Goal: Browse casually: Explore the website without a specific task or goal

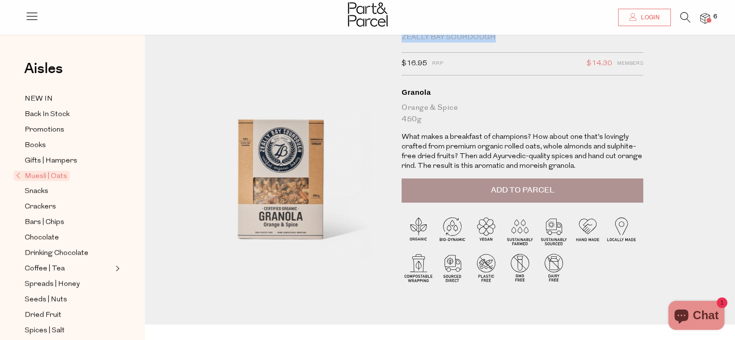
scroll to position [48, 0]
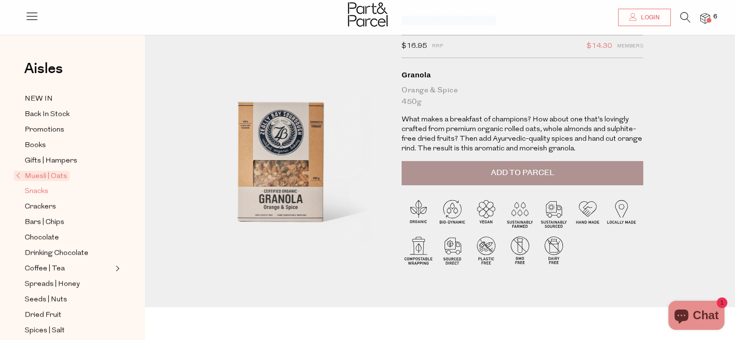
click at [33, 186] on span "Snacks" at bounding box center [37, 192] width 24 height 12
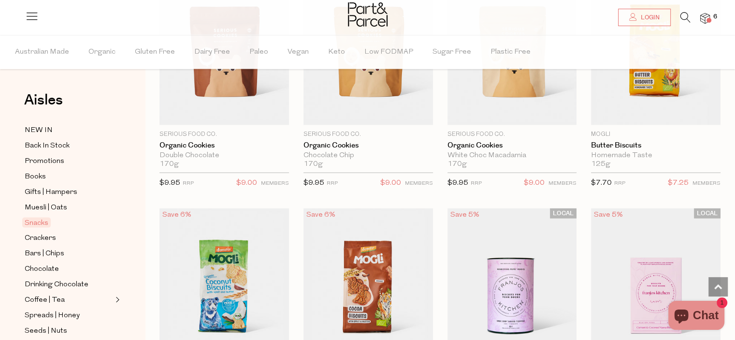
scroll to position [2176, 0]
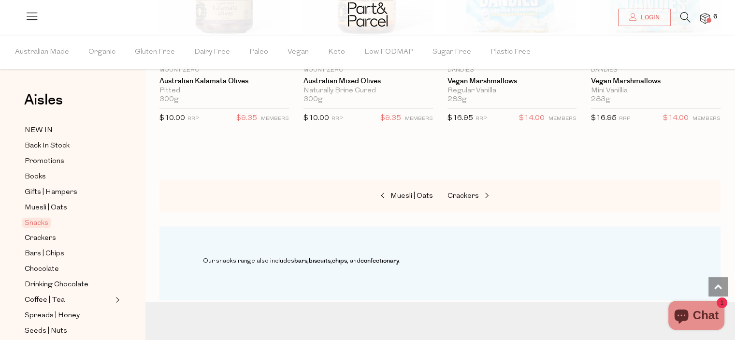
scroll to position [3917, 0]
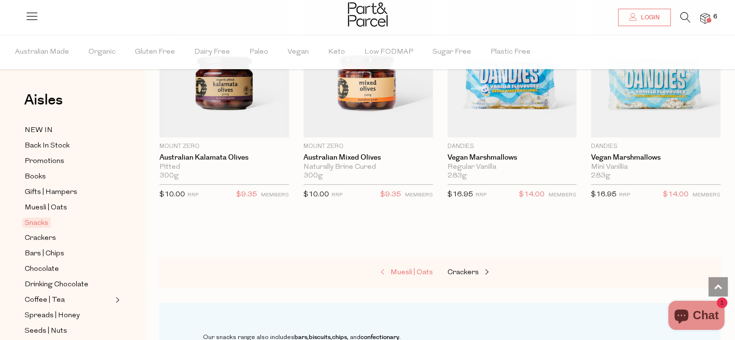
click at [400, 269] on span "Muesli | Oats" at bounding box center [412, 272] width 43 height 7
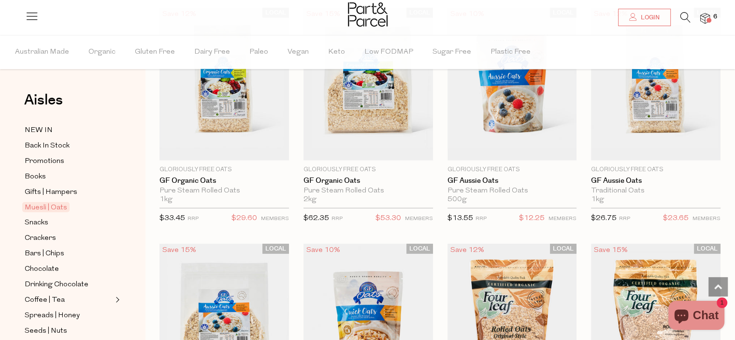
scroll to position [2611, 0]
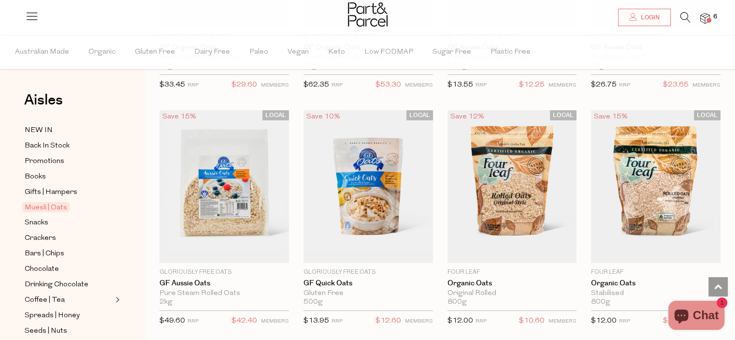
click at [711, 16] on span "6" at bounding box center [715, 17] width 9 height 9
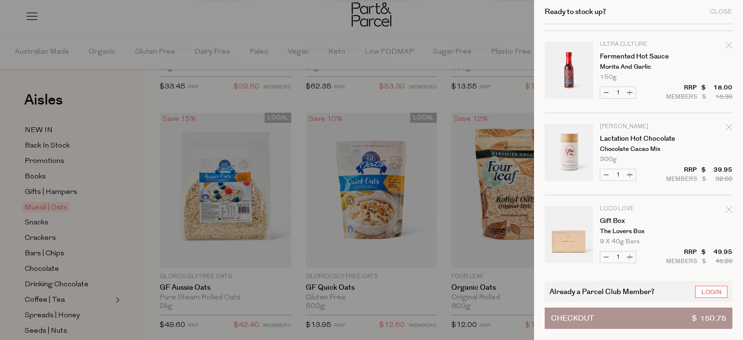
scroll to position [234, 0]
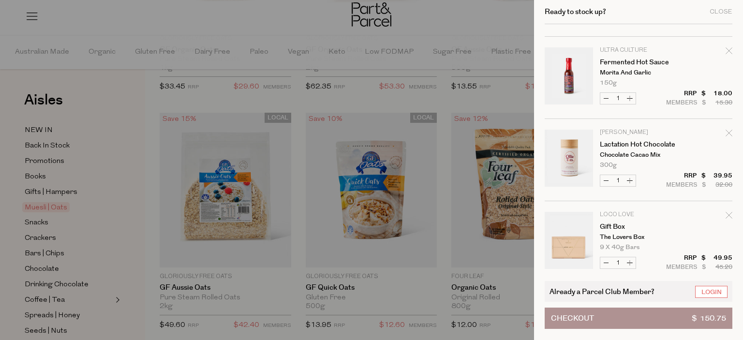
click at [727, 133] on icon "Remove Lactation Hot Chocolate" at bounding box center [728, 133] width 7 height 7
type input "Add Membership"
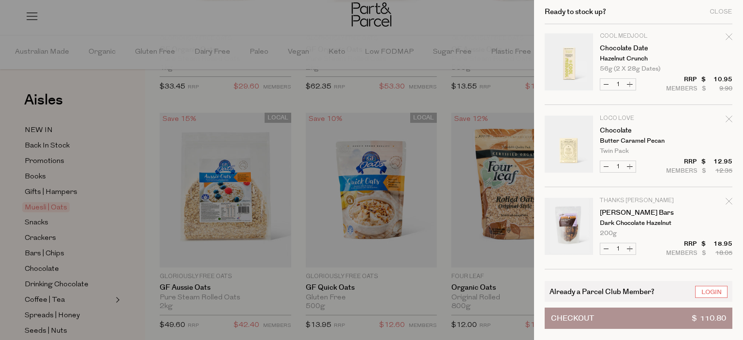
scroll to position [0, 0]
click at [725, 38] on icon "Remove Chocolate Date" at bounding box center [728, 38] width 7 height 7
type input "Add Membership"
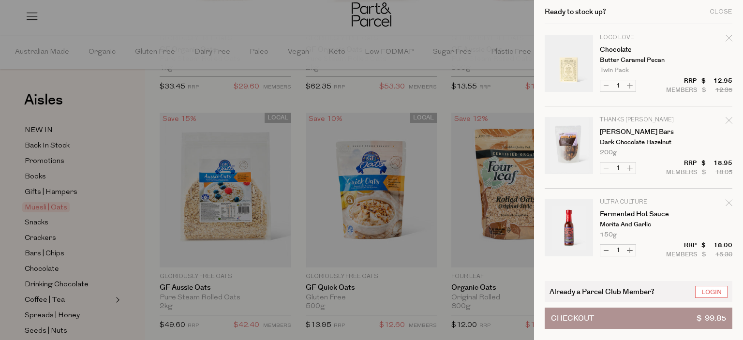
click at [410, 11] on div at bounding box center [371, 170] width 743 height 340
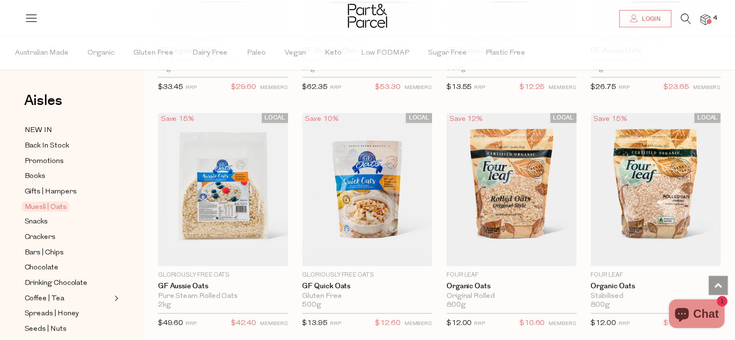
scroll to position [2611, 0]
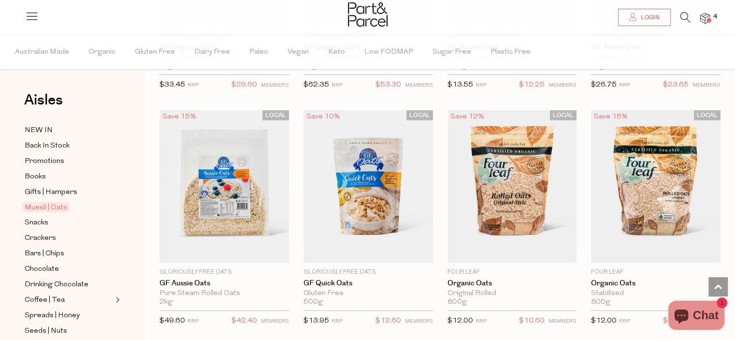
click at [685, 15] on icon at bounding box center [686, 17] width 10 height 11
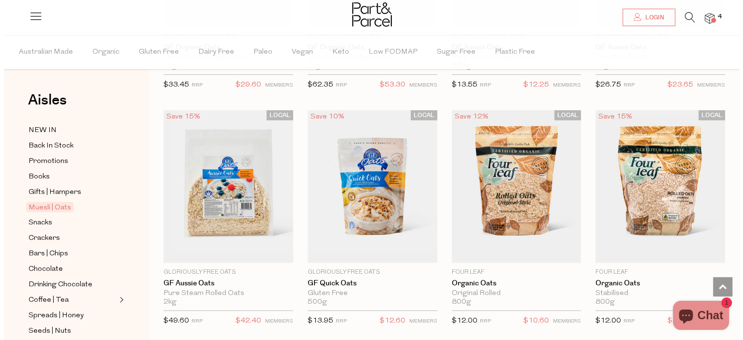
scroll to position [2632, 0]
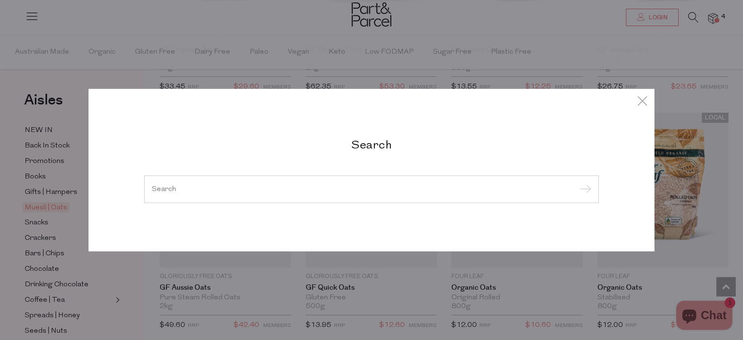
click at [43, 280] on div "Search" at bounding box center [371, 170] width 743 height 340
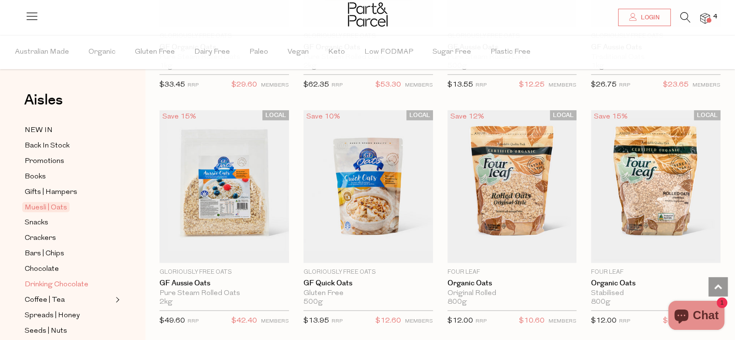
click at [44, 284] on span "Drinking Chocolate" at bounding box center [57, 285] width 64 height 12
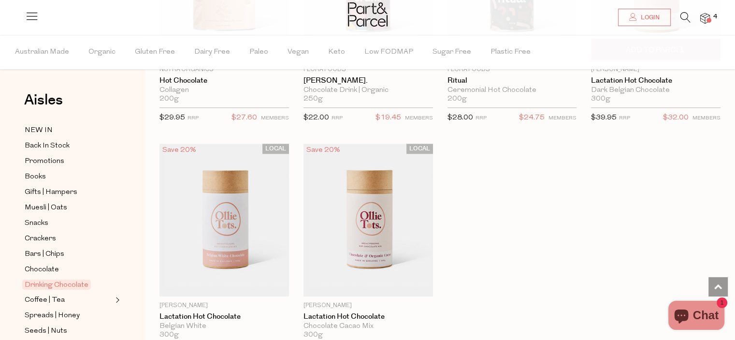
scroll to position [725, 0]
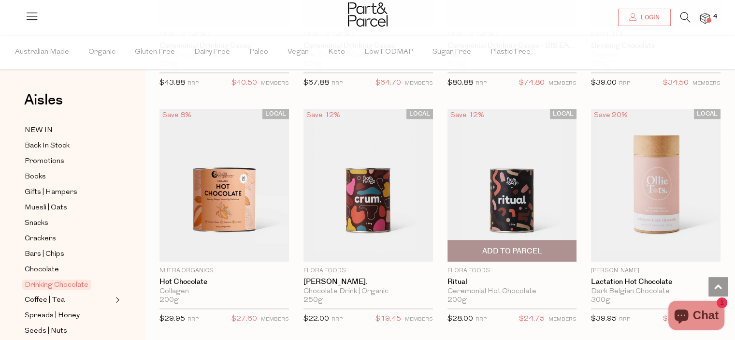
click at [514, 187] on img at bounding box center [513, 185] width 130 height 153
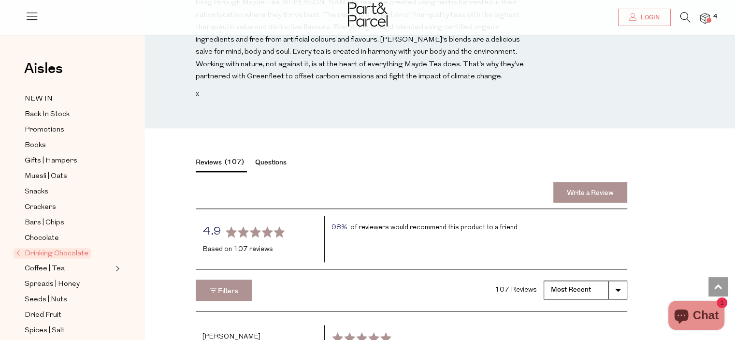
scroll to position [1209, 0]
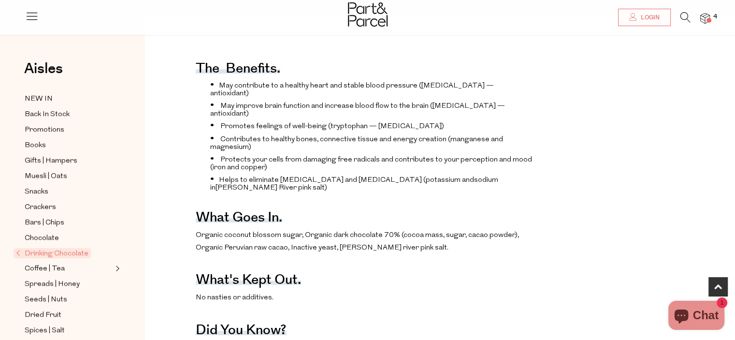
scroll to position [338, 0]
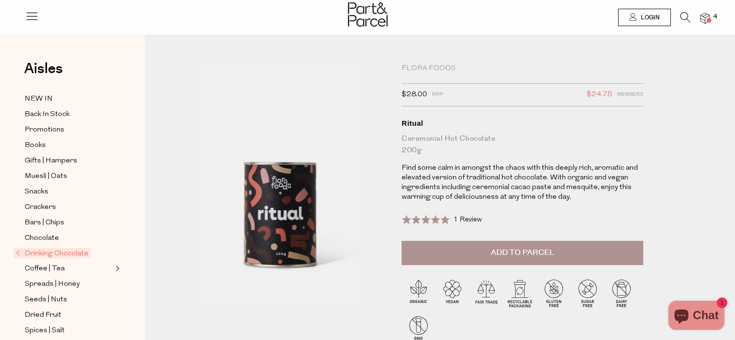
click at [469, 218] on span "1 Review" at bounding box center [468, 219] width 29 height 7
click at [41, 262] on ul "NEW IN Back In Stock Promotions Books Gifts | Hampers Muesli | Oats Snacks Crac…" at bounding box center [72, 338] width 103 height 491
click at [66, 270] on link "Coffee | Tea" at bounding box center [69, 269] width 88 height 12
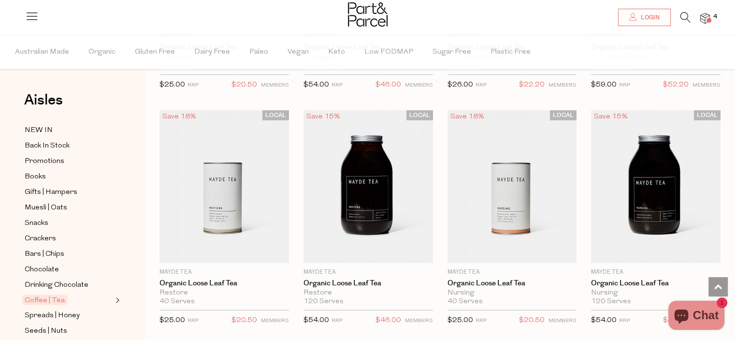
scroll to position [2901, 0]
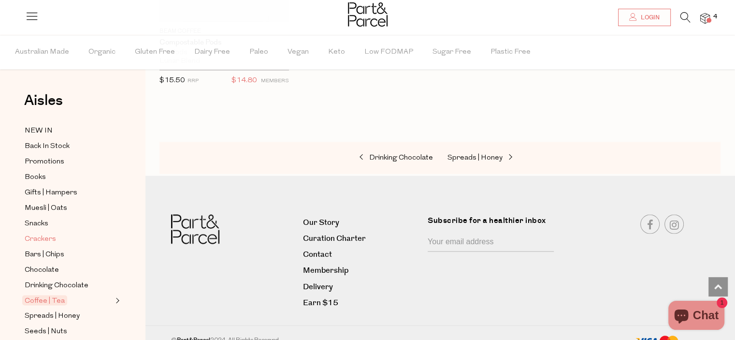
scroll to position [242, 0]
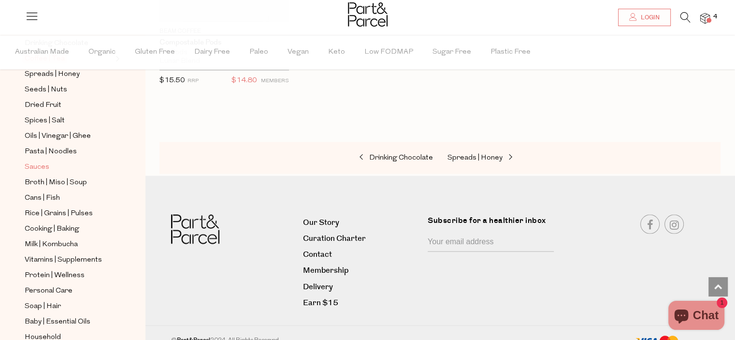
click at [35, 169] on span "Sauces" at bounding box center [37, 167] width 25 height 12
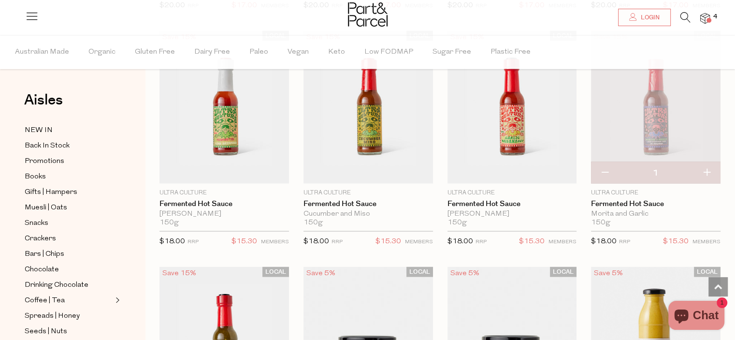
scroll to position [1934, 0]
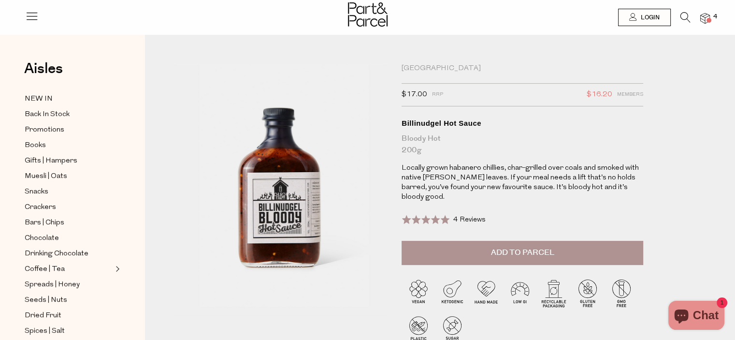
click at [478, 216] on span "4 Reviews" at bounding box center [470, 219] width 32 height 7
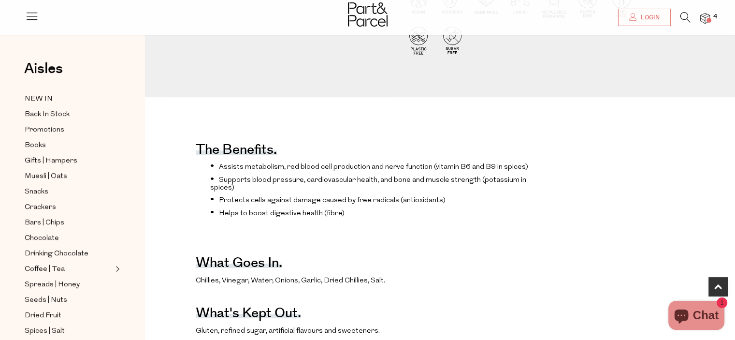
scroll to position [290, 0]
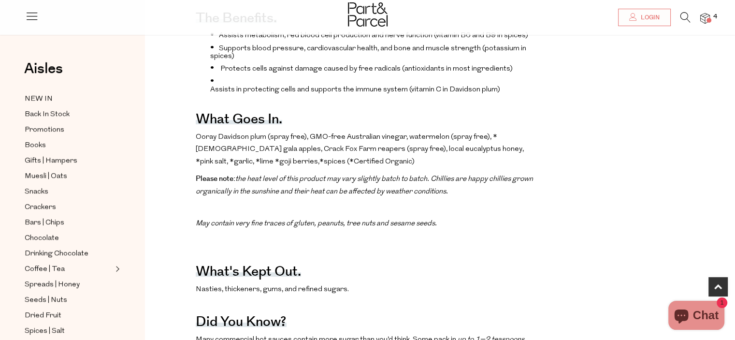
scroll to position [387, 0]
